Goal: Information Seeking & Learning: Learn about a topic

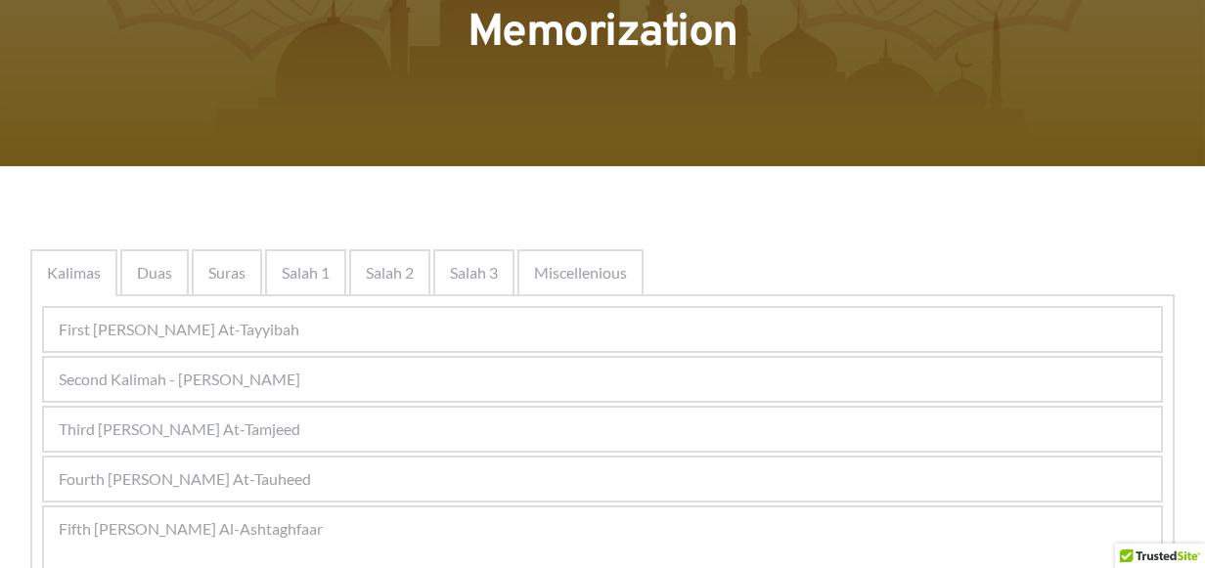
scroll to position [391, 0]
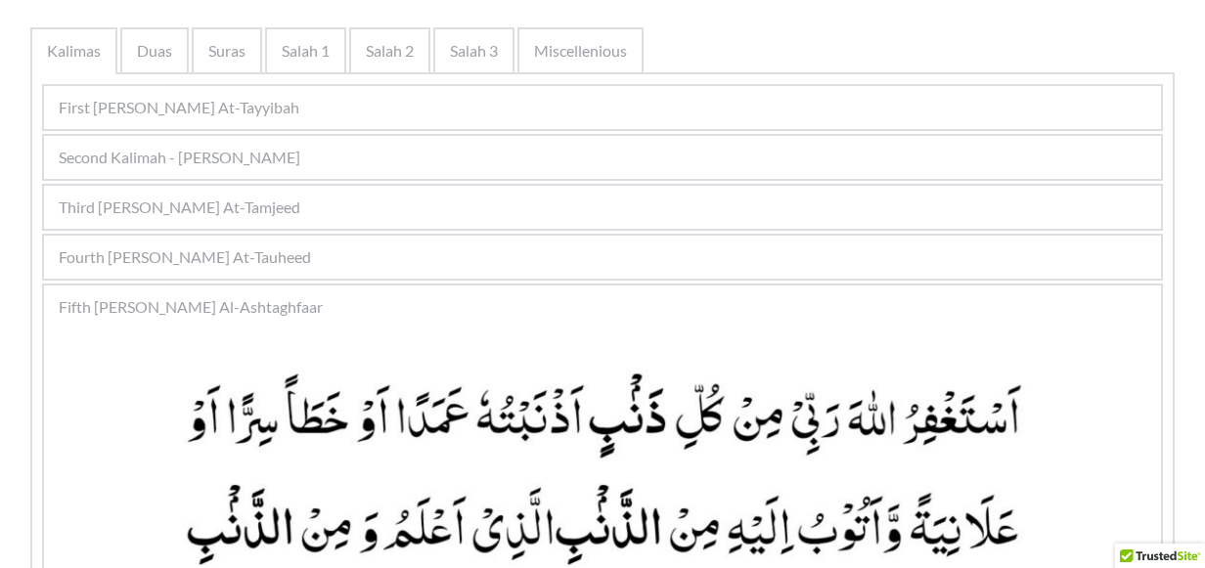
click at [333, 117] on div "First [PERSON_NAME] At-Tayyibah" at bounding box center [602, 107] width 1117 height 43
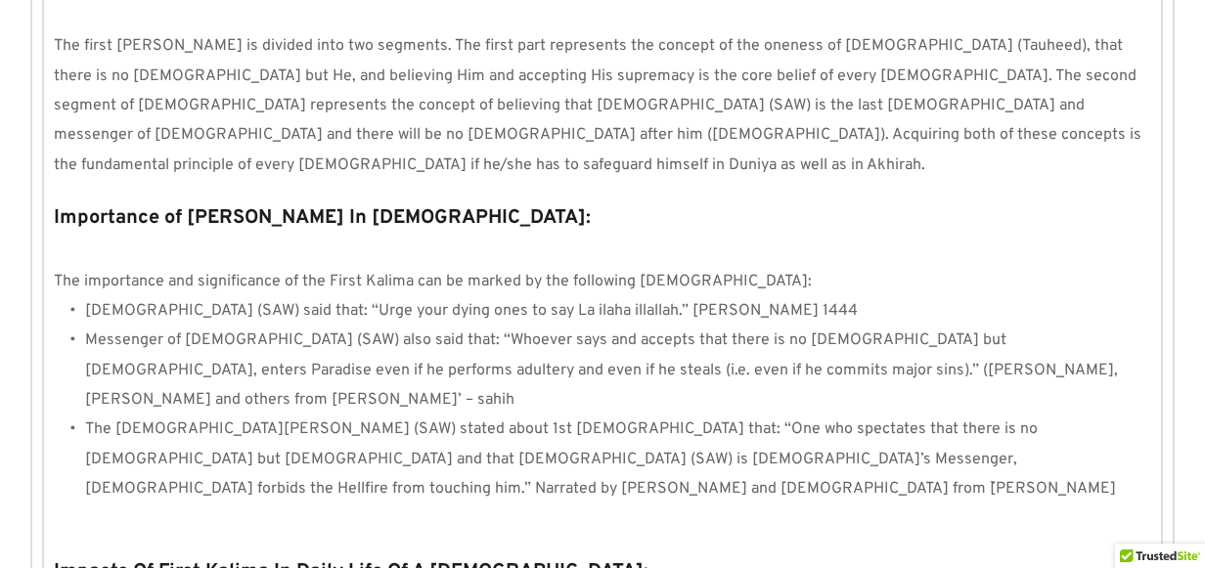
scroll to position [1271, 0]
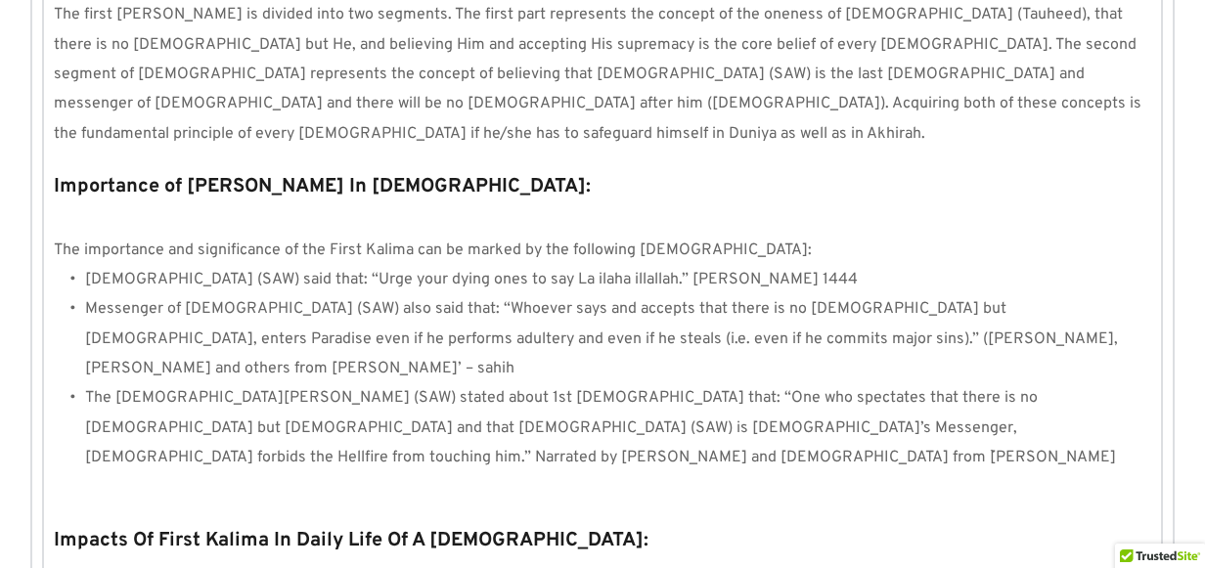
click at [1062, 59] on p "The first [PERSON_NAME] is divided into two segments. The first part represents…" at bounding box center [602, 74] width 1097 height 149
click at [610, 559] on p at bounding box center [602, 573] width 1097 height 29
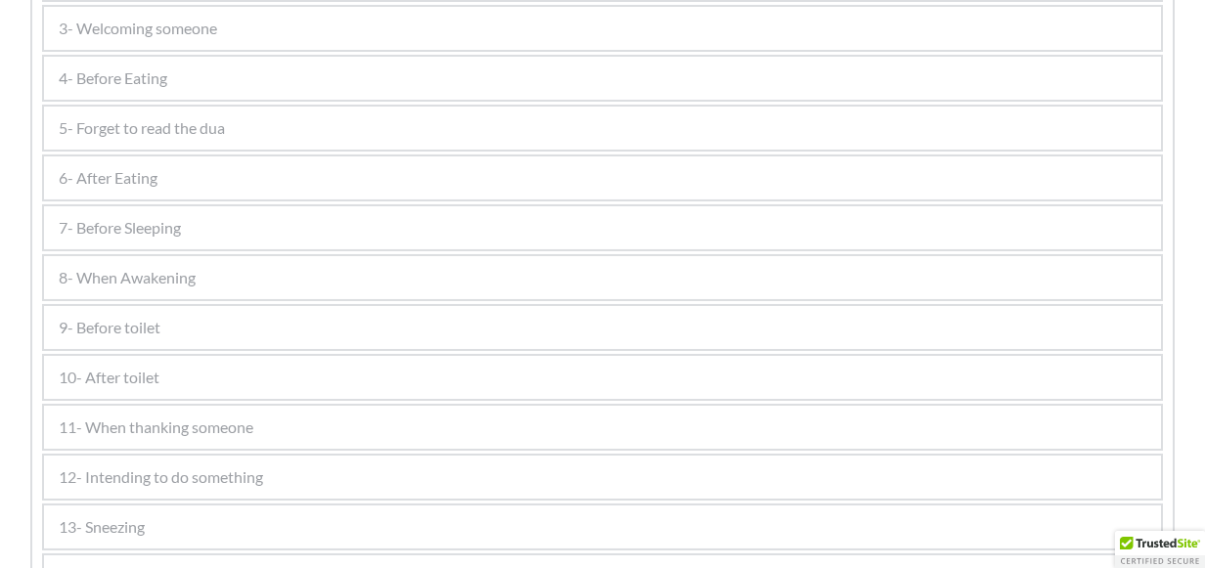
scroll to position [1208, 0]
click at [162, 180] on div "6- After Eating" at bounding box center [602, 179] width 1117 height 43
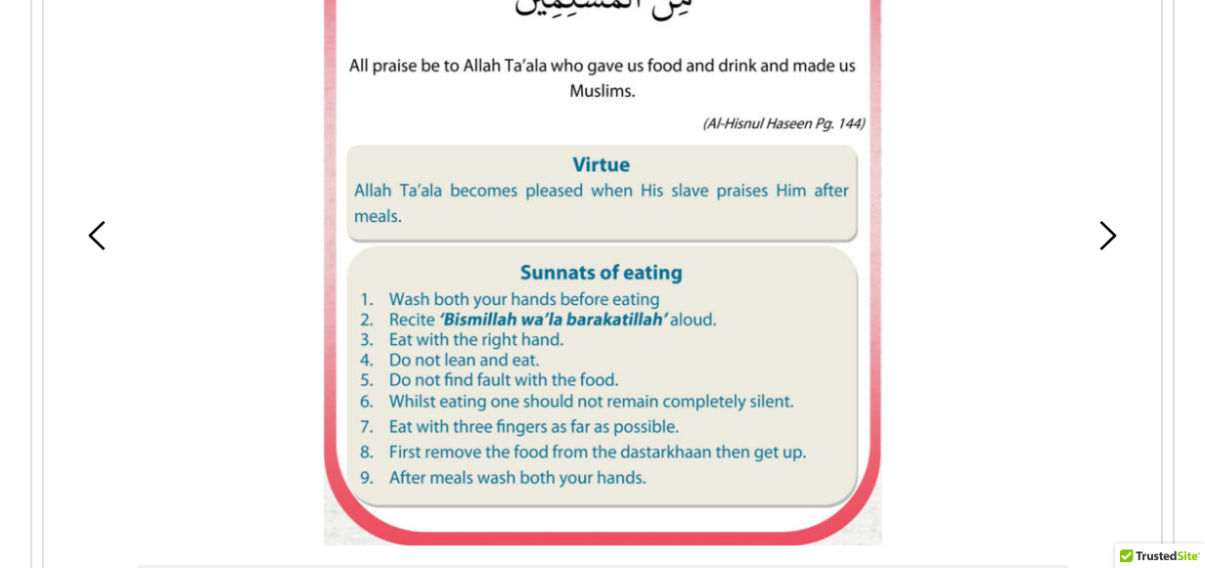
scroll to position [991, 0]
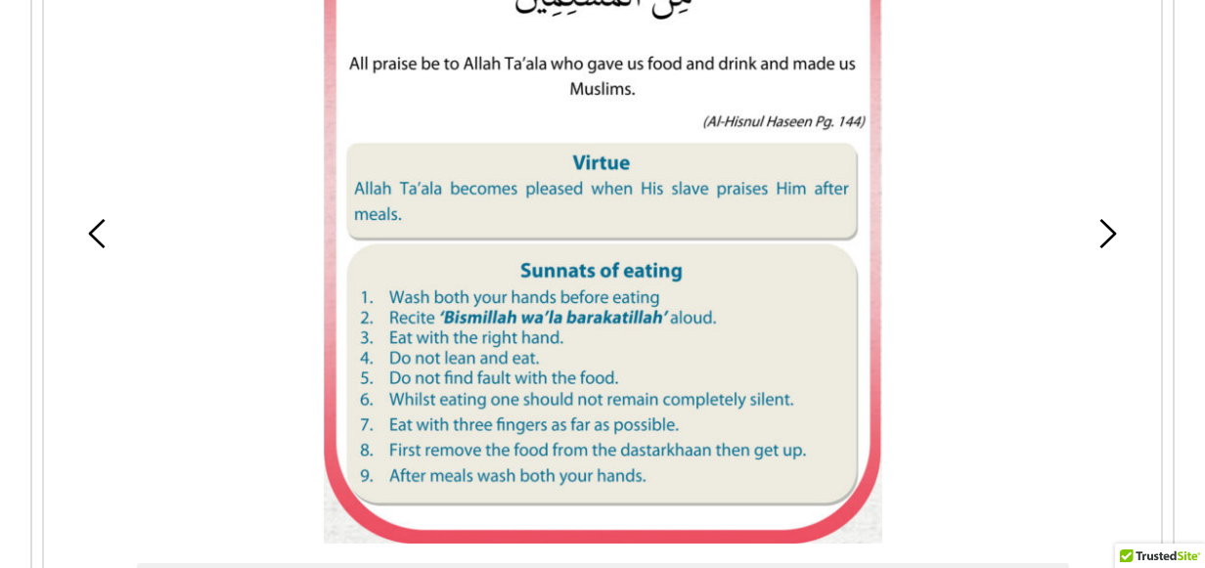
click at [504, 411] on picture at bounding box center [603, 177] width 559 height 732
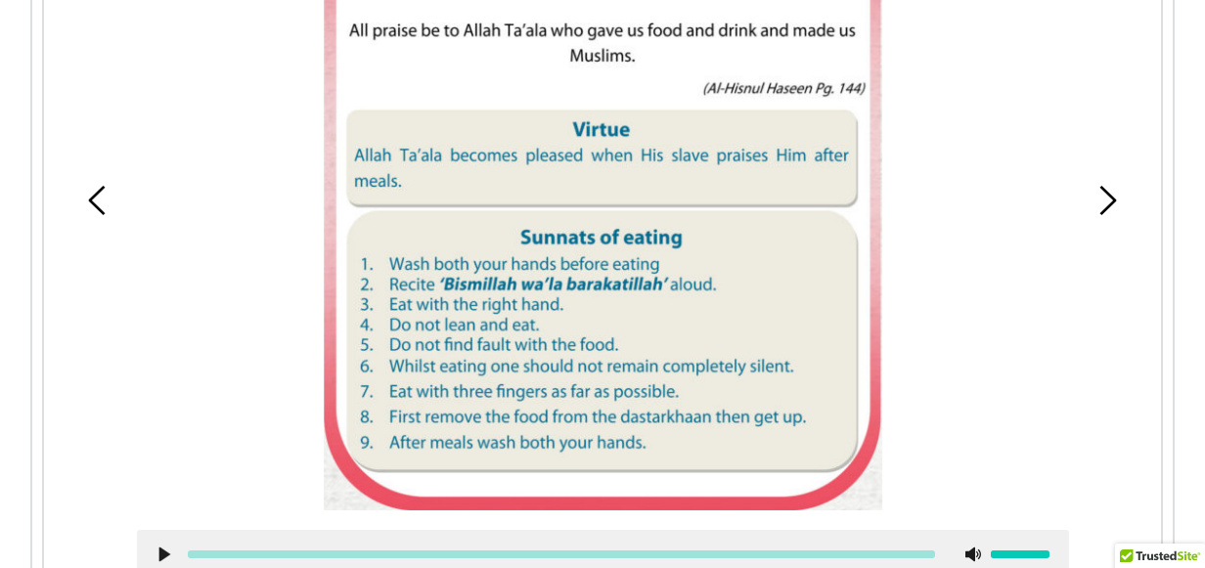
scroll to position [1026, 0]
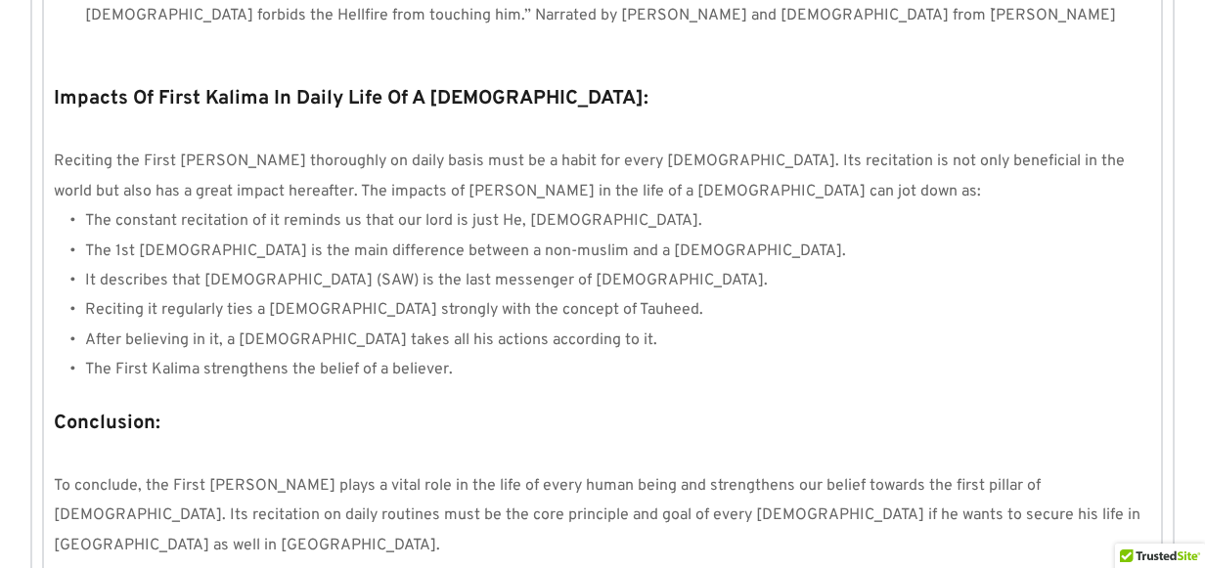
scroll to position [1946, 0]
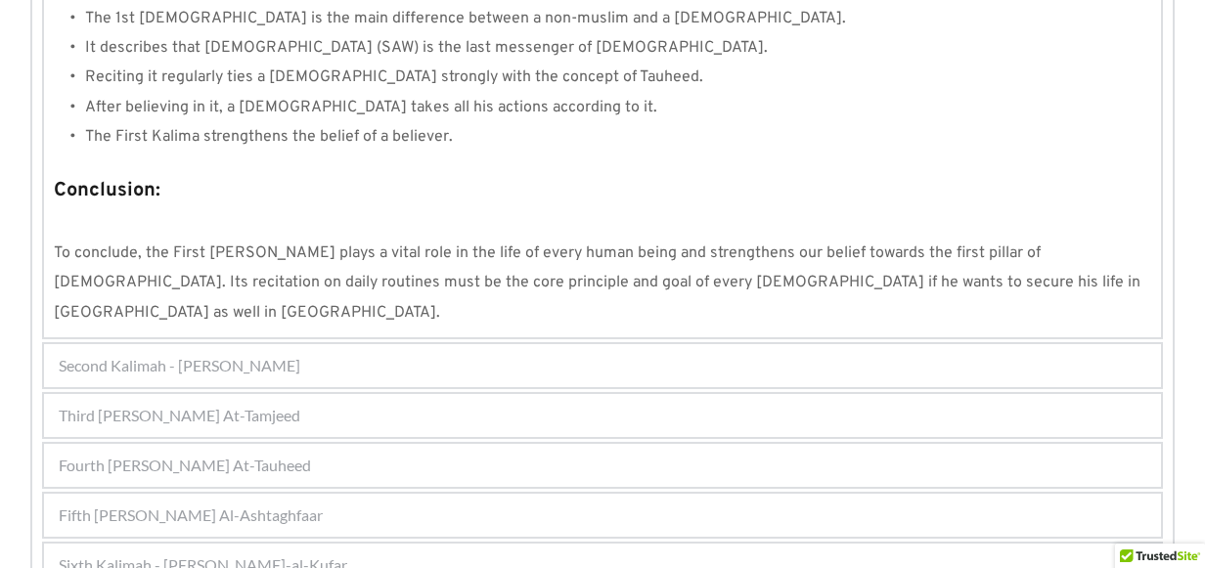
click at [289, 444] on div "Fourth Kalimah - Kalimah At-Tauheed" at bounding box center [602, 465] width 1117 height 43
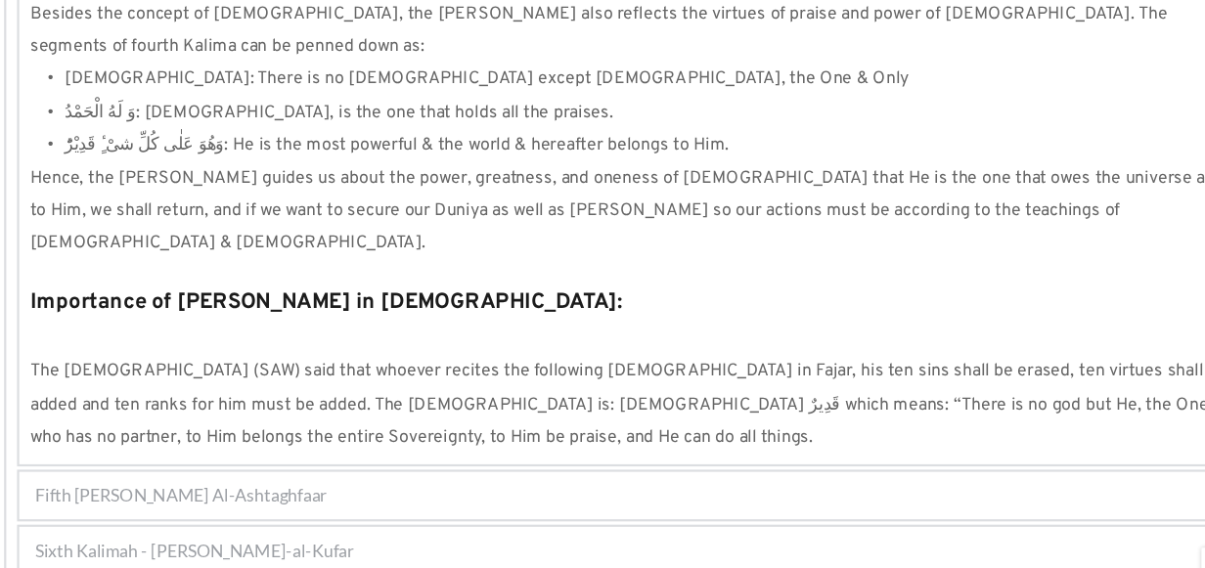
scroll to position [1840, 0]
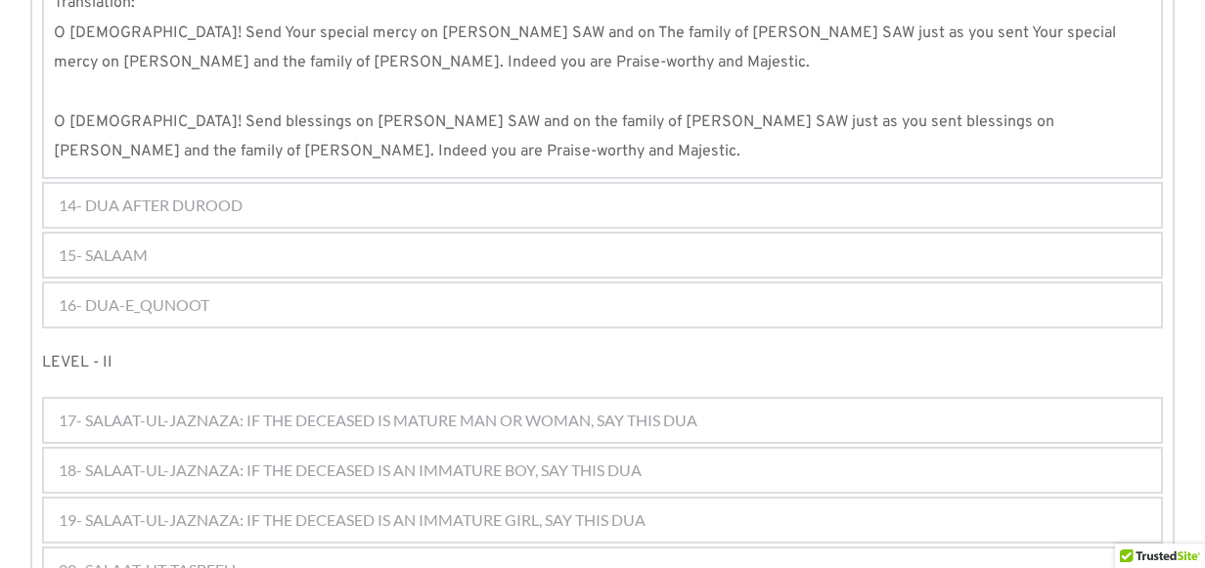
scroll to position [2477, 0]
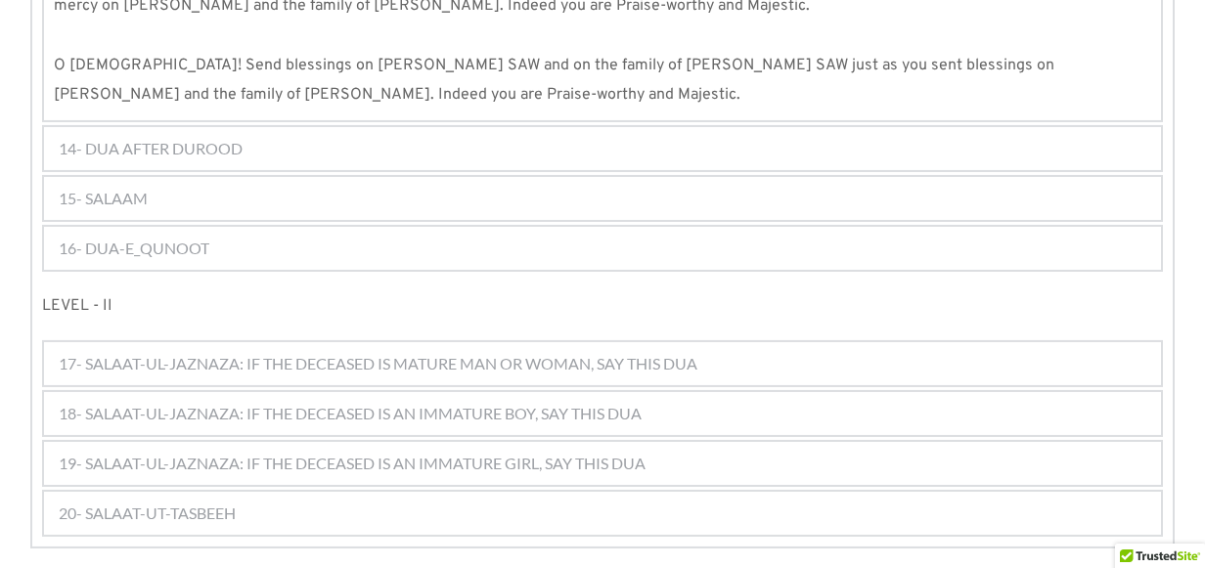
click at [205, 237] on span "16- DUA-E_QUNOOT" at bounding box center [134, 248] width 151 height 23
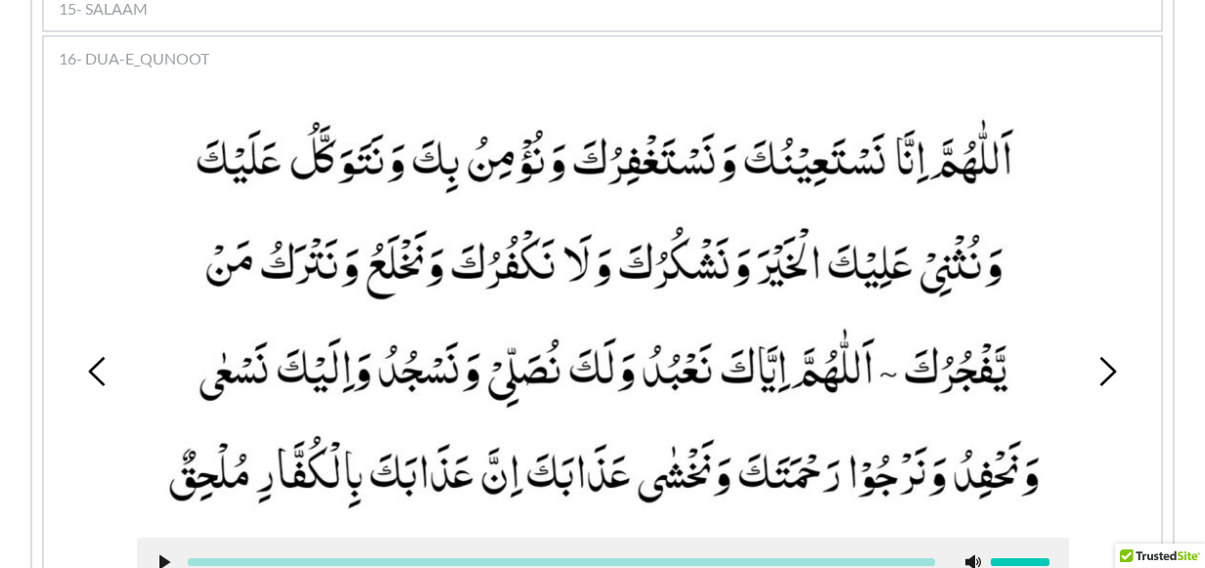
scroll to position [1949, 0]
